Goal: Browse casually

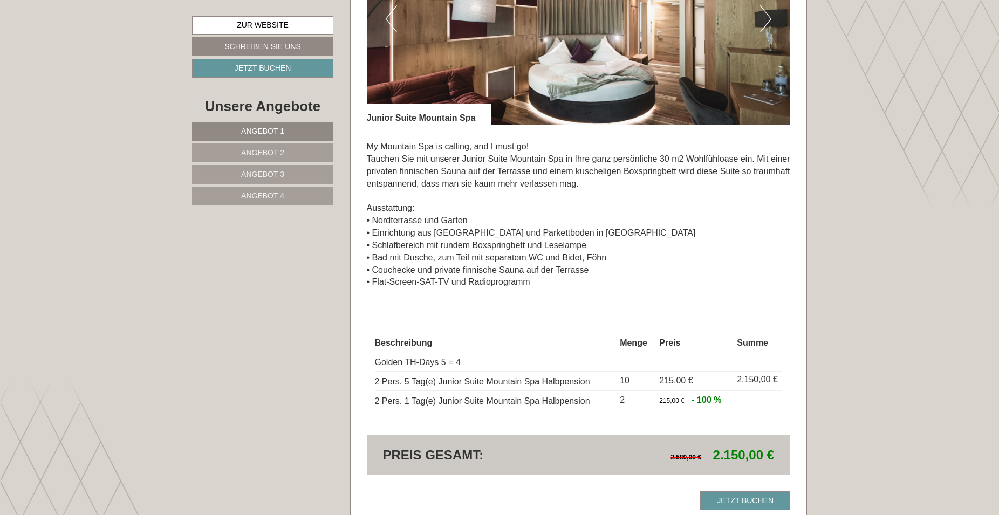
scroll to position [1485, 0]
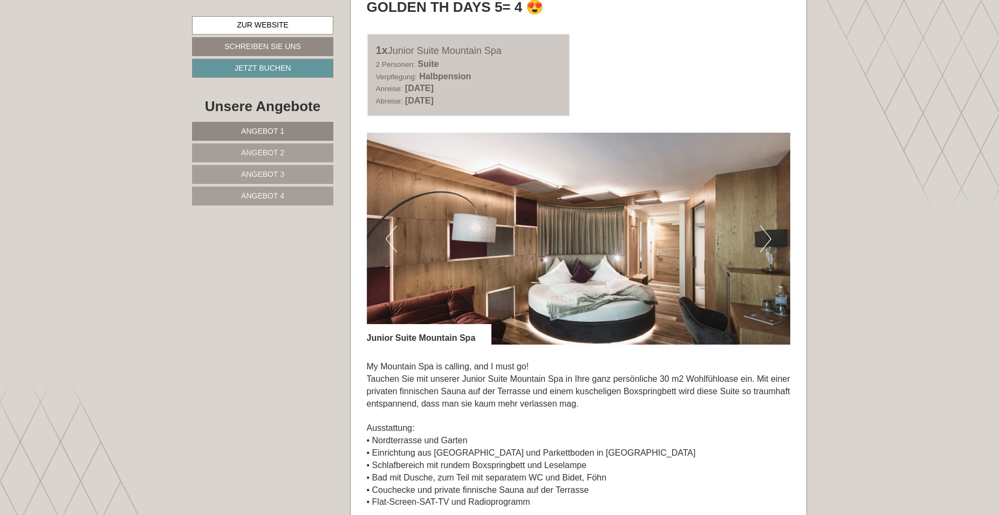
click at [768, 237] on button "Next" at bounding box center [765, 238] width 11 height 27
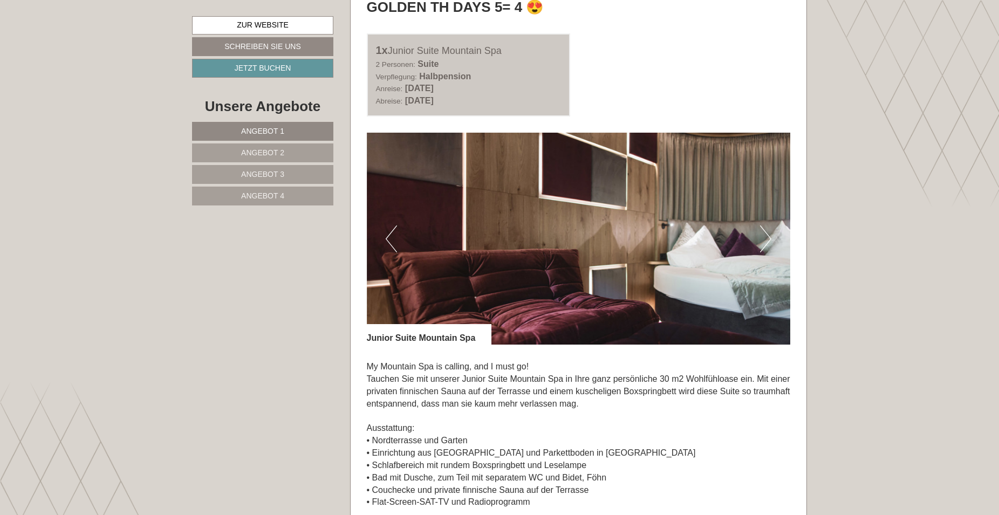
click at [770, 237] on button "Next" at bounding box center [765, 238] width 11 height 27
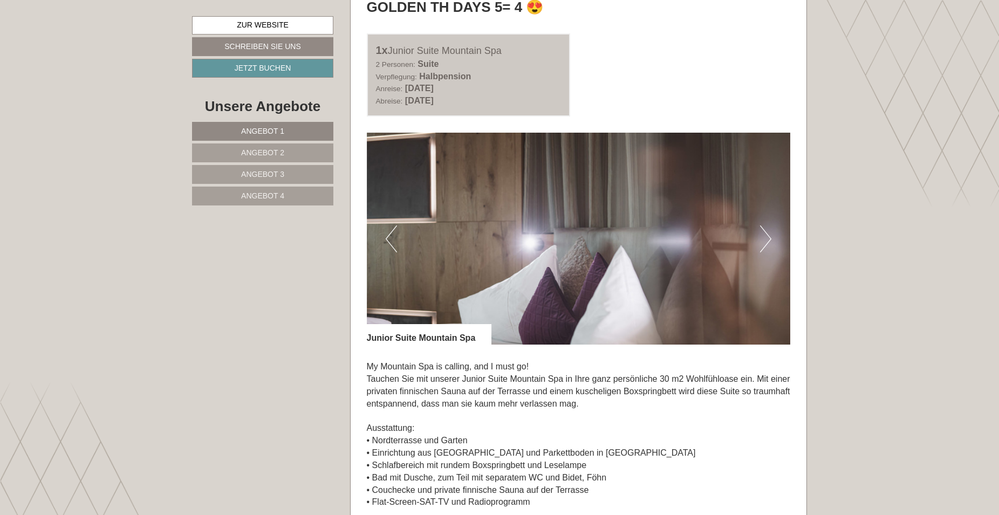
click at [770, 237] on button "Next" at bounding box center [765, 238] width 11 height 27
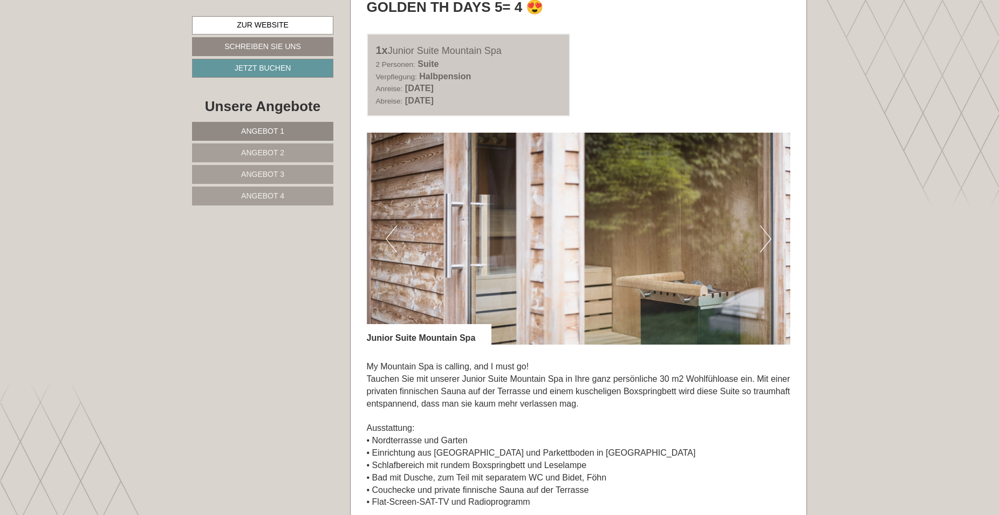
click at [770, 237] on button "Next" at bounding box center [765, 238] width 11 height 27
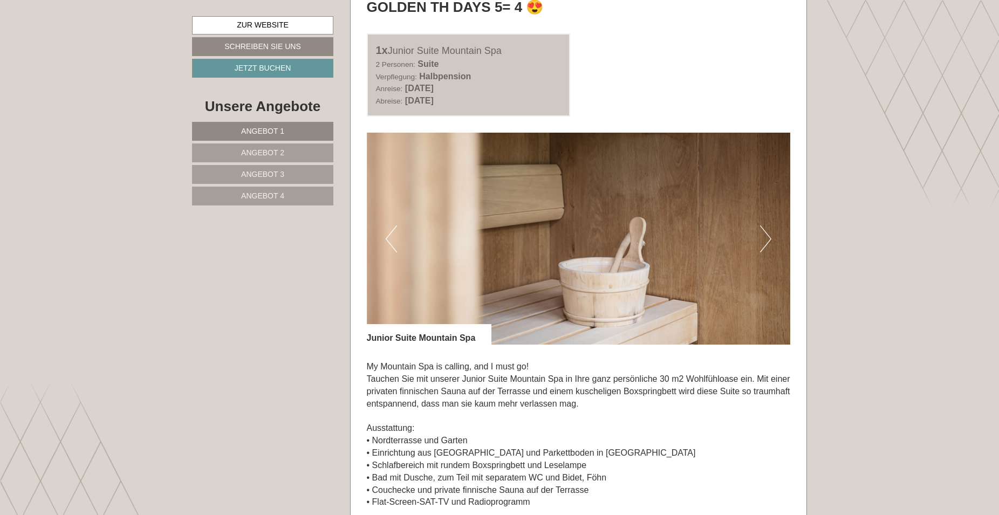
click at [770, 237] on button "Next" at bounding box center [765, 238] width 11 height 27
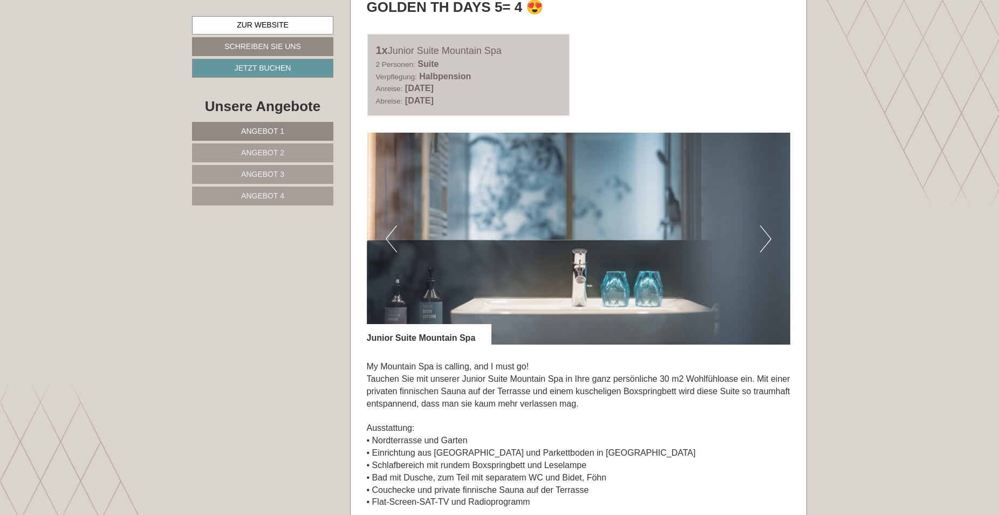
click at [770, 237] on button "Next" at bounding box center [765, 238] width 11 height 27
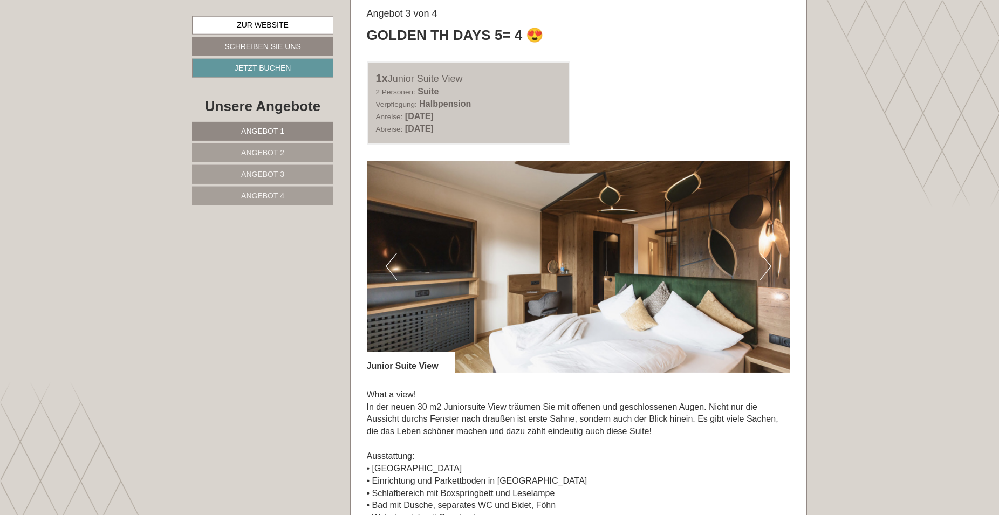
scroll to position [2255, 0]
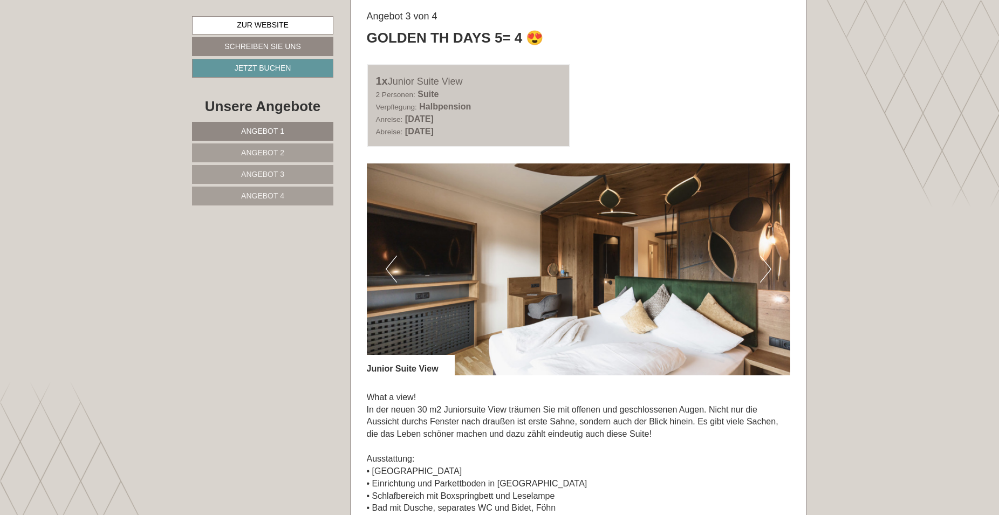
click at [770, 271] on button "Next" at bounding box center [765, 269] width 11 height 27
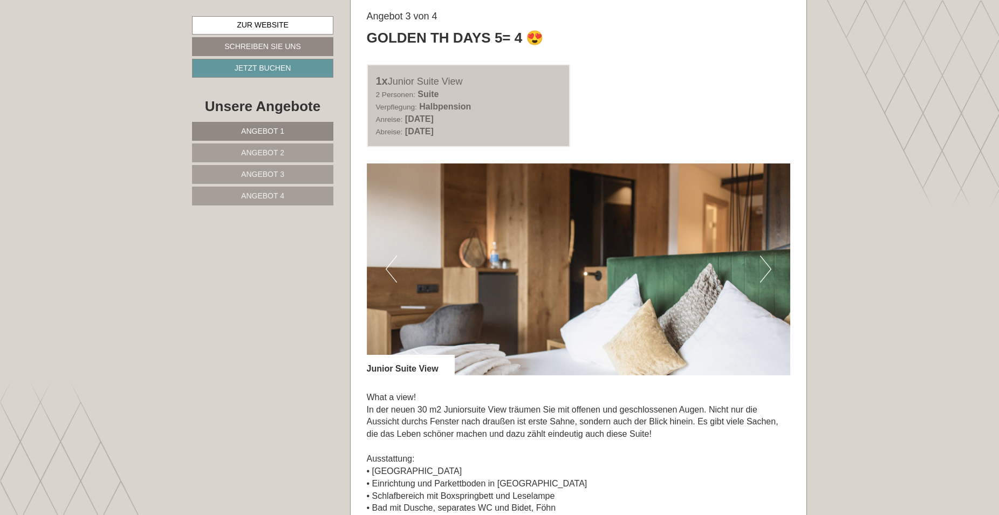
click at [768, 265] on button "Next" at bounding box center [765, 269] width 11 height 27
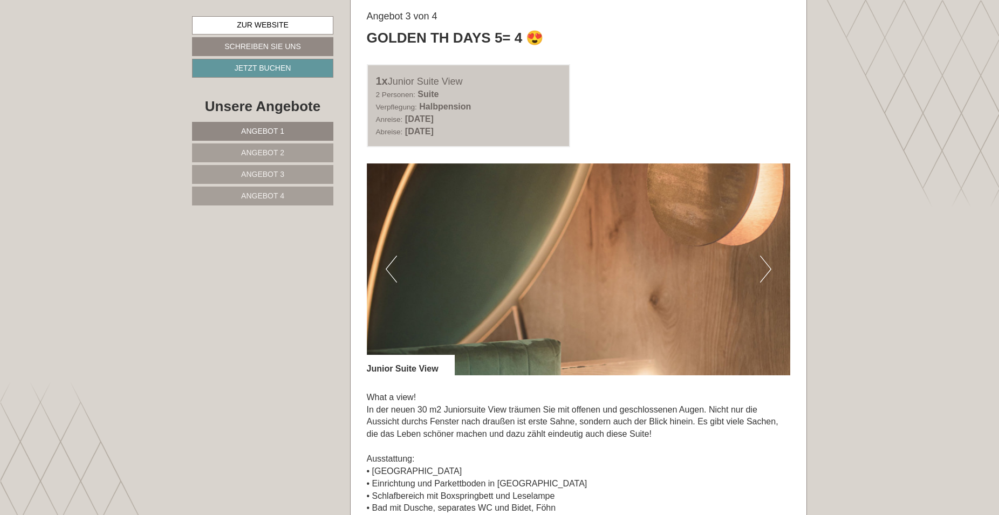
click at [768, 265] on button "Next" at bounding box center [765, 269] width 11 height 27
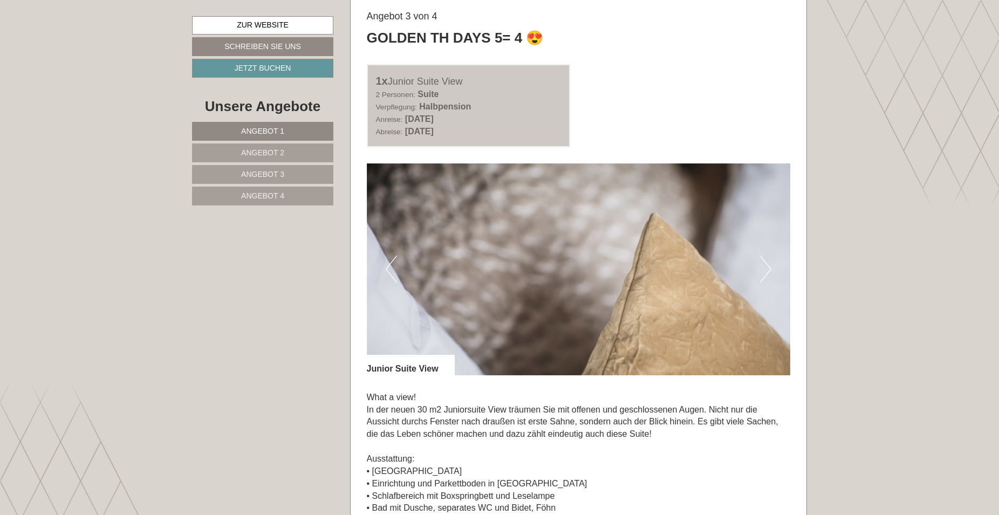
click at [768, 265] on button "Next" at bounding box center [765, 269] width 11 height 27
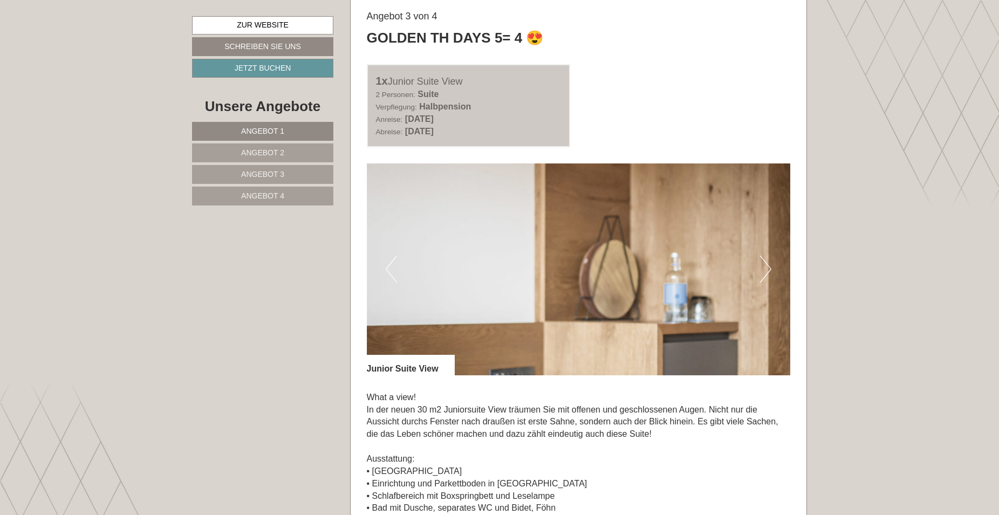
click at [768, 266] on button "Next" at bounding box center [765, 269] width 11 height 27
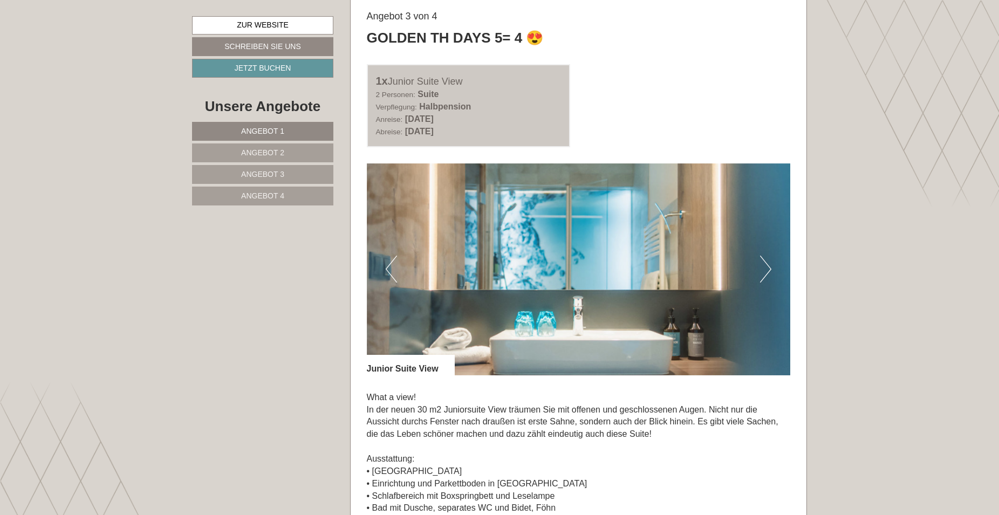
click at [768, 266] on button "Next" at bounding box center [765, 269] width 11 height 27
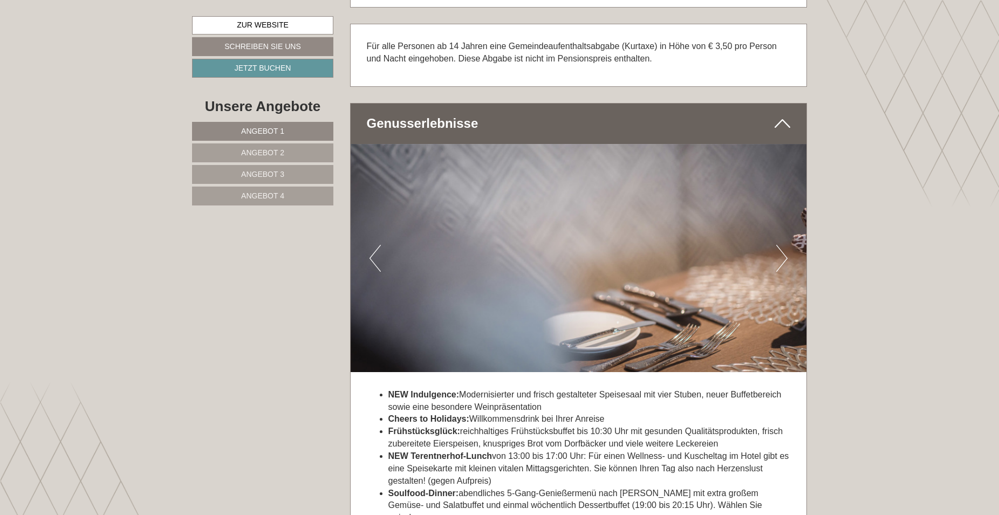
scroll to position [3630, 0]
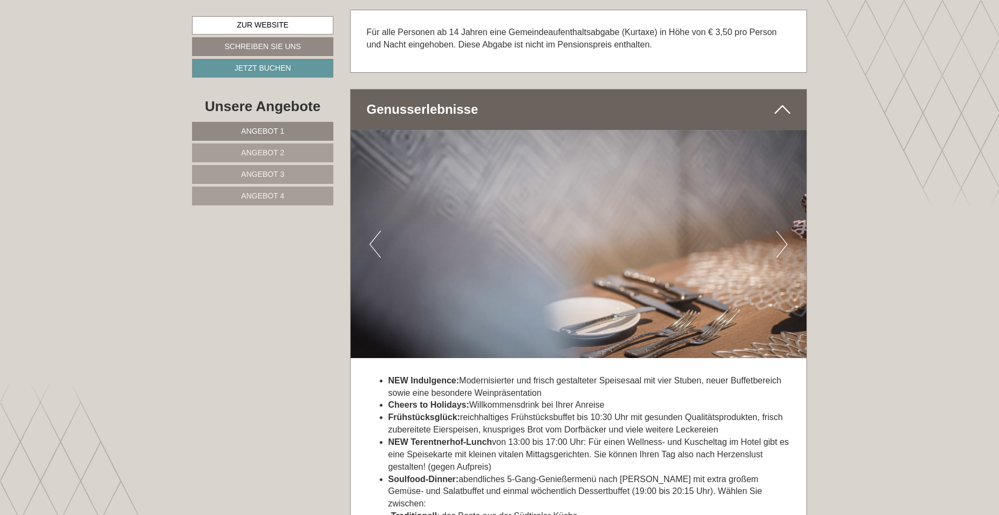
click at [787, 244] on img at bounding box center [579, 244] width 456 height 228
click at [785, 251] on button "Next" at bounding box center [781, 244] width 11 height 27
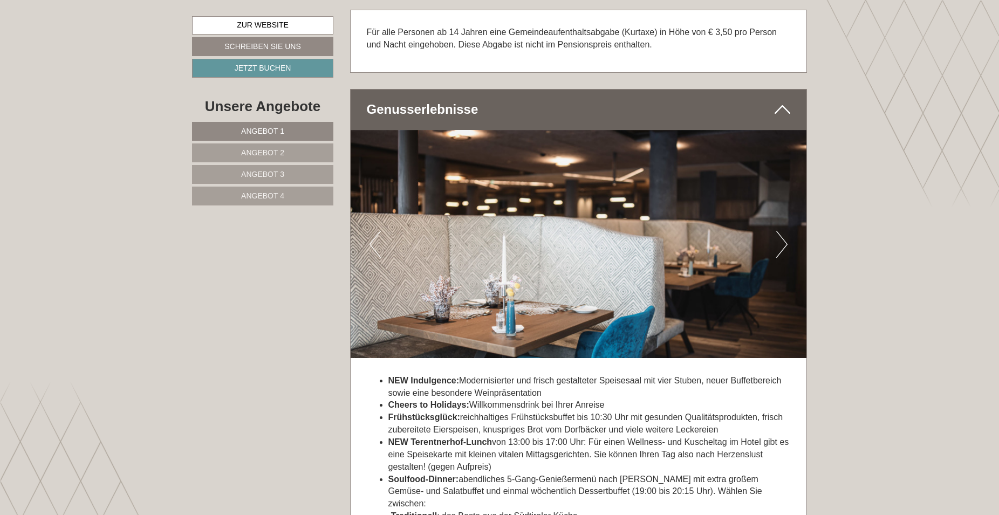
click at [785, 251] on button "Next" at bounding box center [781, 244] width 11 height 27
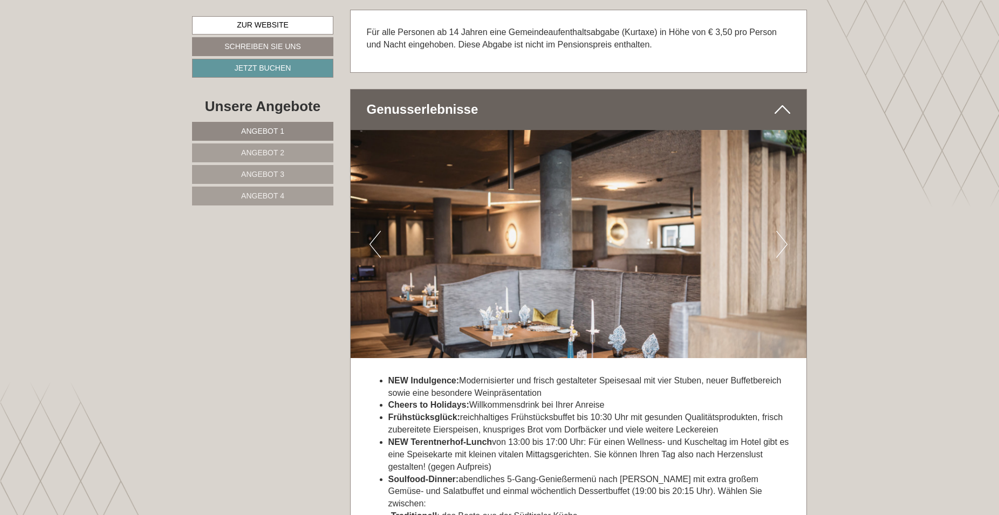
click at [782, 245] on button "Next" at bounding box center [781, 244] width 11 height 27
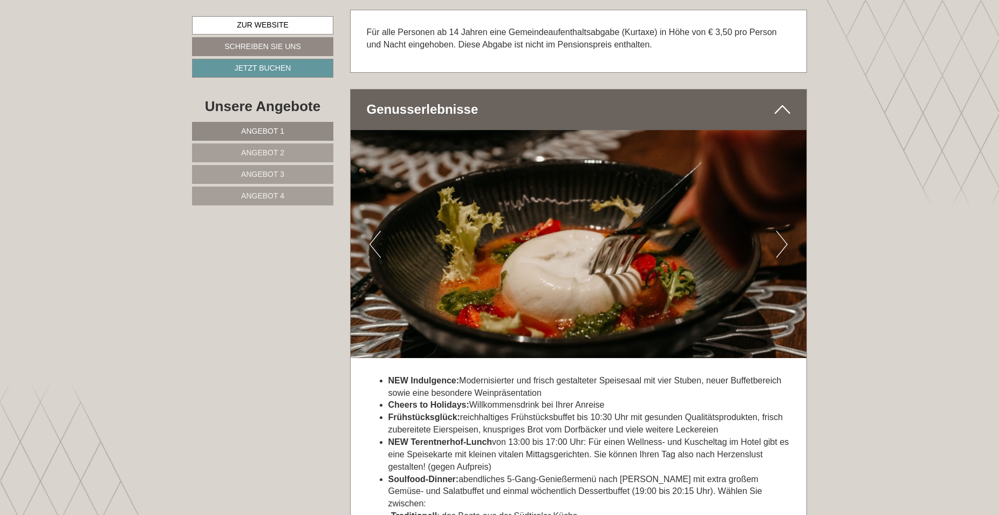
click at [782, 245] on button "Next" at bounding box center [781, 244] width 11 height 27
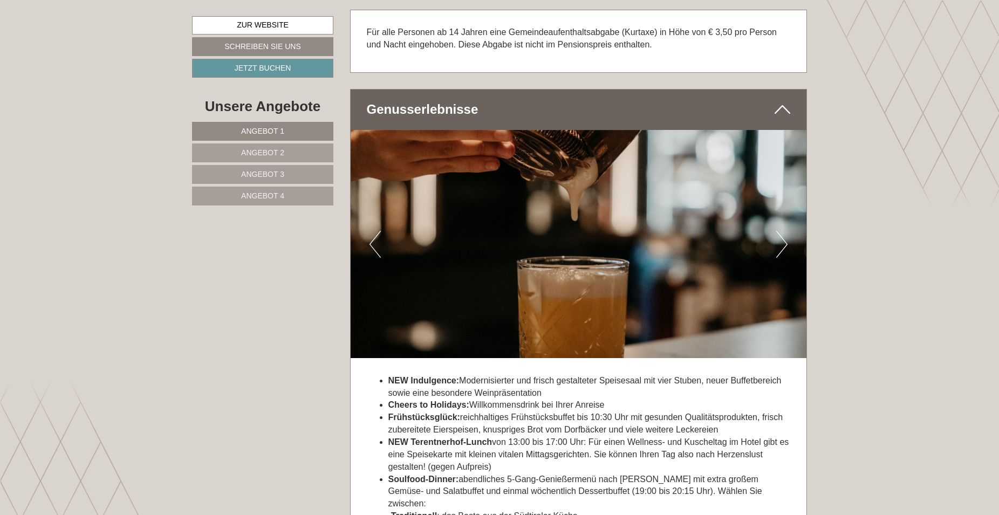
click at [782, 245] on button "Next" at bounding box center [781, 244] width 11 height 27
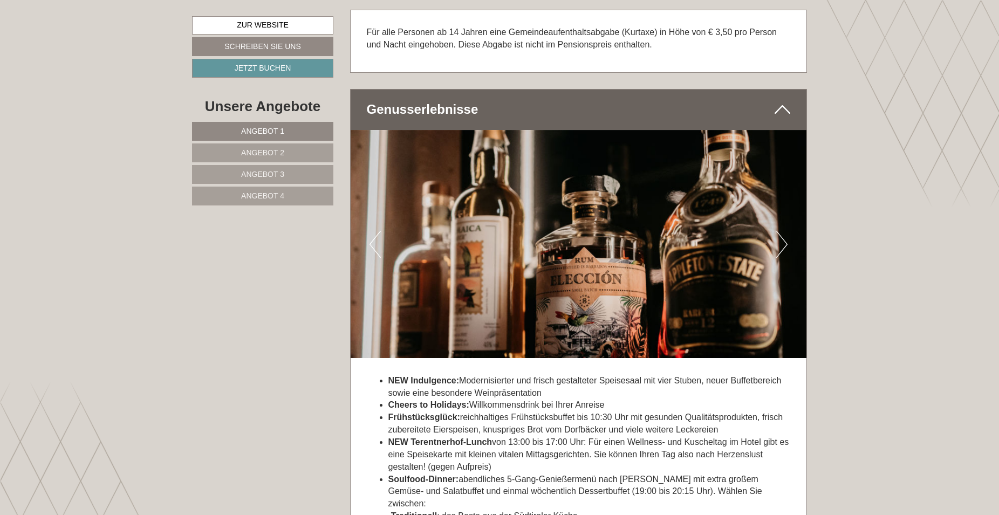
click at [782, 245] on button "Next" at bounding box center [781, 244] width 11 height 27
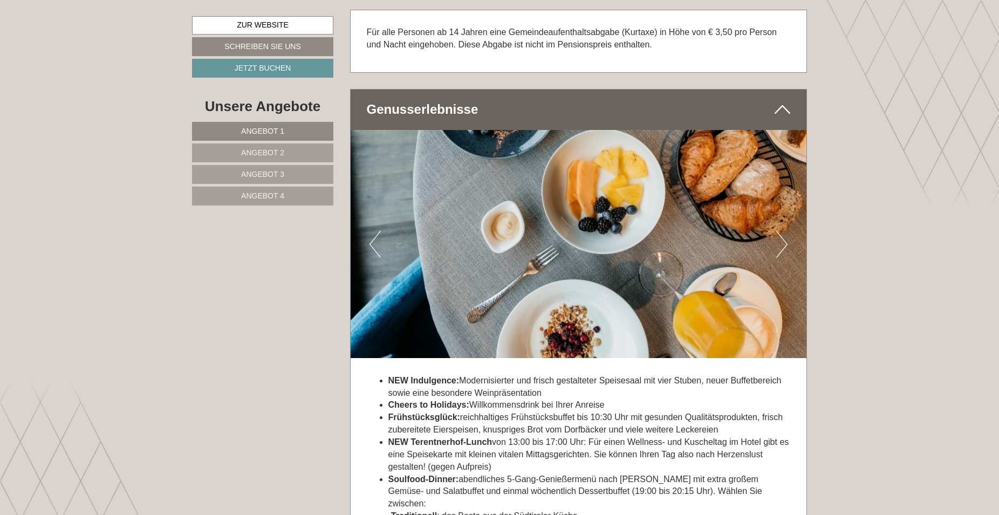
click at [782, 245] on button "Next" at bounding box center [781, 244] width 11 height 27
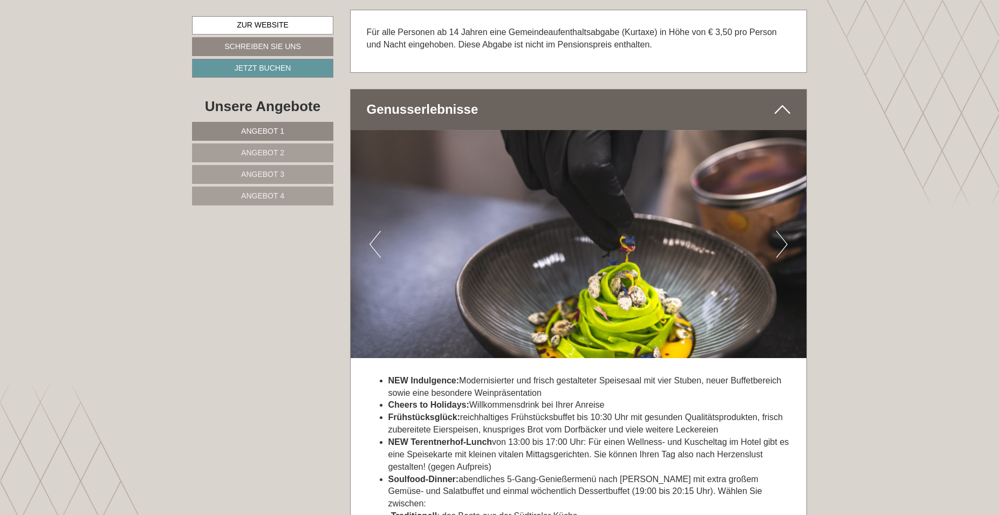
click at [782, 245] on button "Next" at bounding box center [781, 244] width 11 height 27
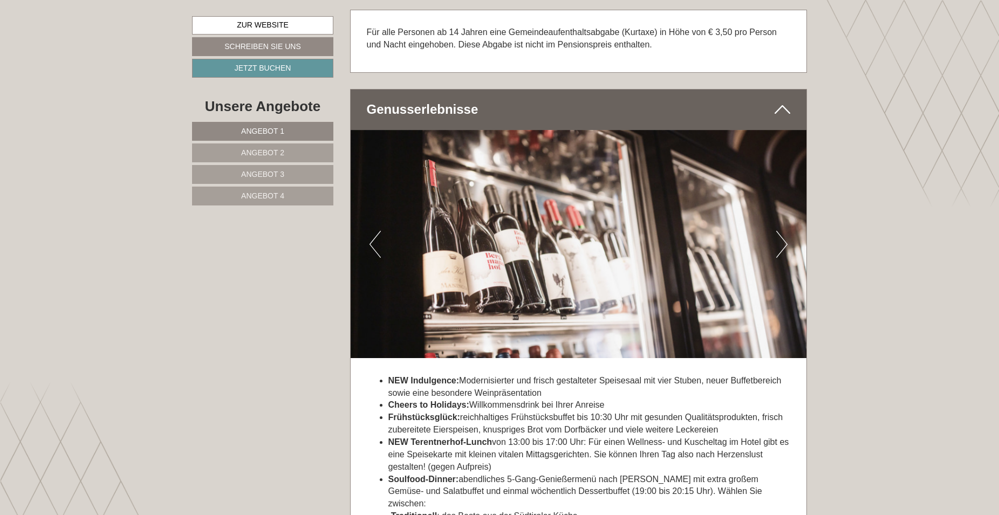
click at [782, 245] on button "Next" at bounding box center [781, 244] width 11 height 27
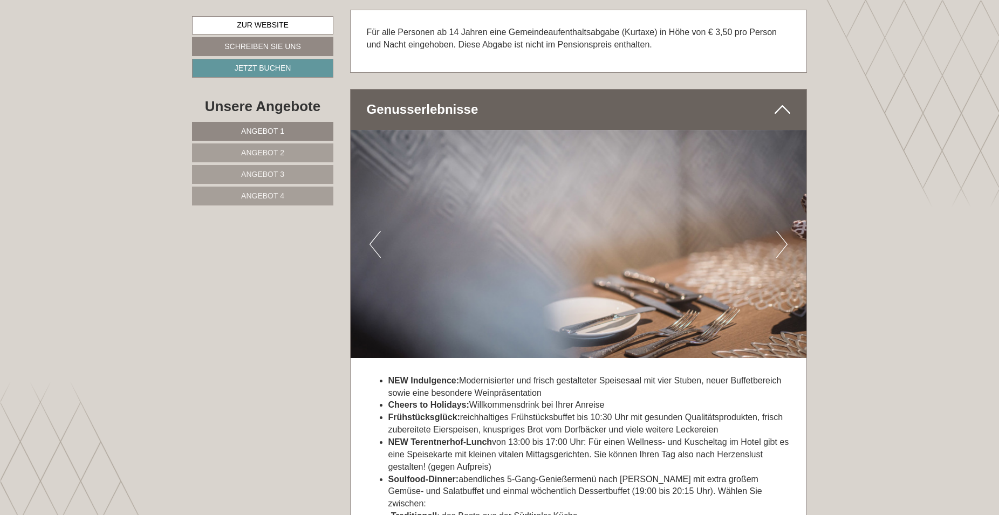
click at [782, 245] on button "Next" at bounding box center [781, 244] width 11 height 27
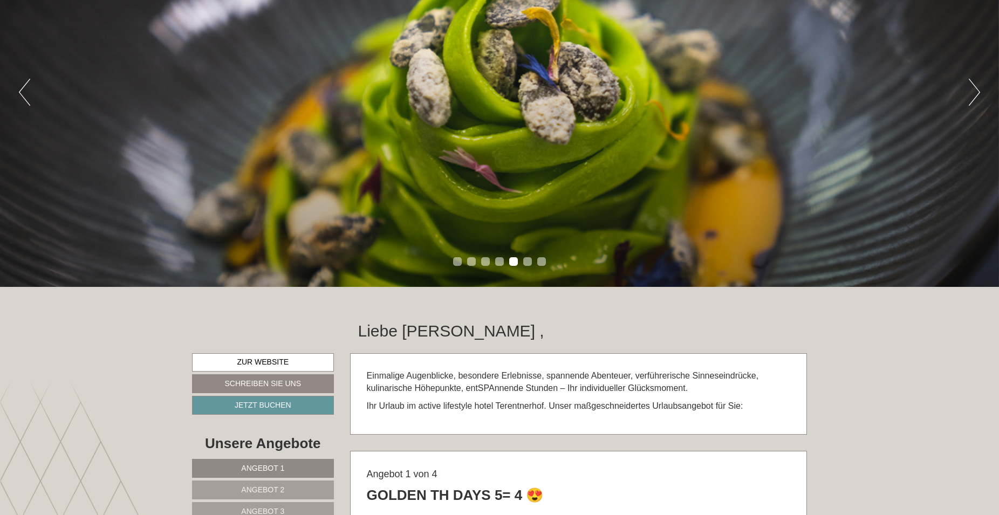
scroll to position [0, 0]
